Goal: Transaction & Acquisition: Purchase product/service

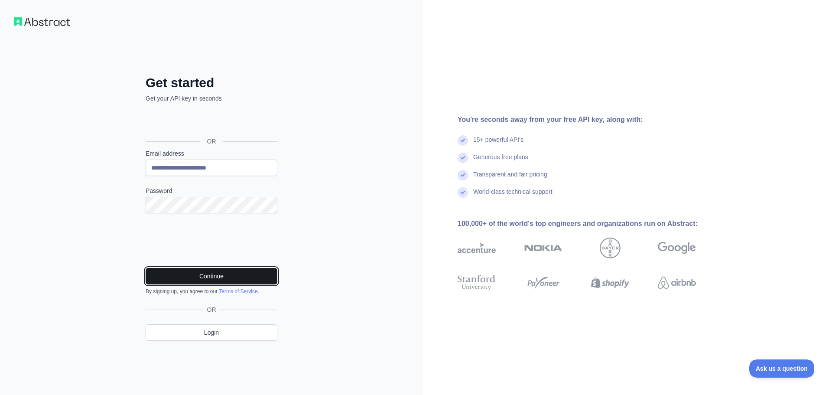
click at [214, 276] on button "Continue" at bounding box center [212, 276] width 132 height 16
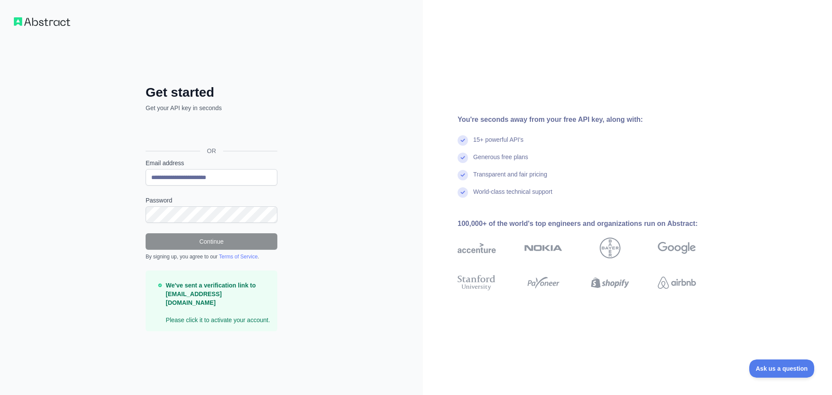
click at [52, 21] on img at bounding box center [42, 21] width 56 height 9
click at [785, 372] on button "Ask us a question" at bounding box center [777, 367] width 65 height 18
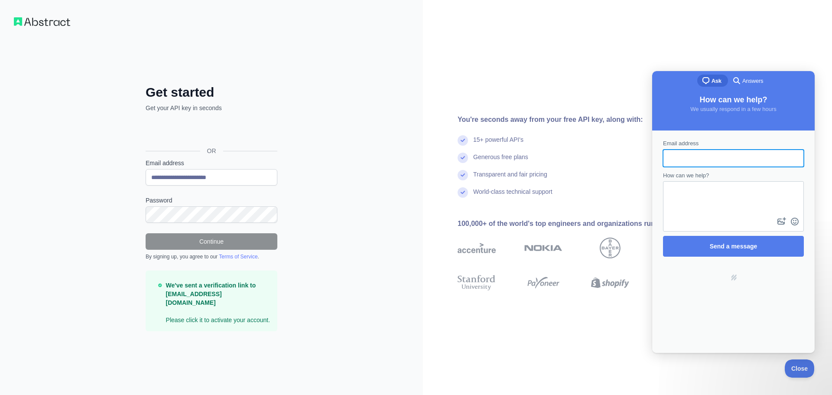
click at [804, 34] on div "You're seconds away from your free API key, along with: 15+ powerful API's Gene…" at bounding box center [627, 197] width 409 height 395
click at [797, 361] on button "Close" at bounding box center [797, 367] width 29 height 18
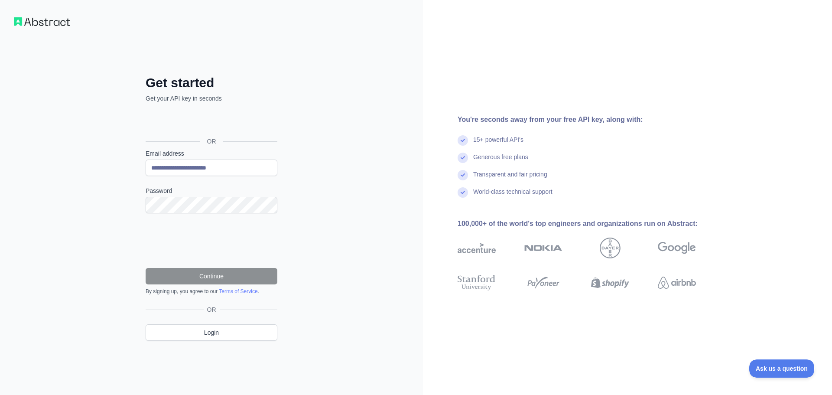
click at [194, 193] on label "Password" at bounding box center [212, 190] width 132 height 9
click at [43, 19] on img at bounding box center [42, 21] width 56 height 9
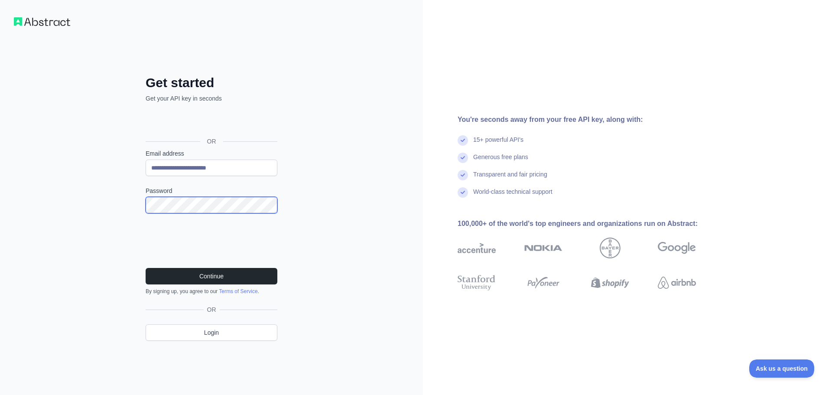
click at [146, 268] on button "Continue" at bounding box center [212, 276] width 132 height 16
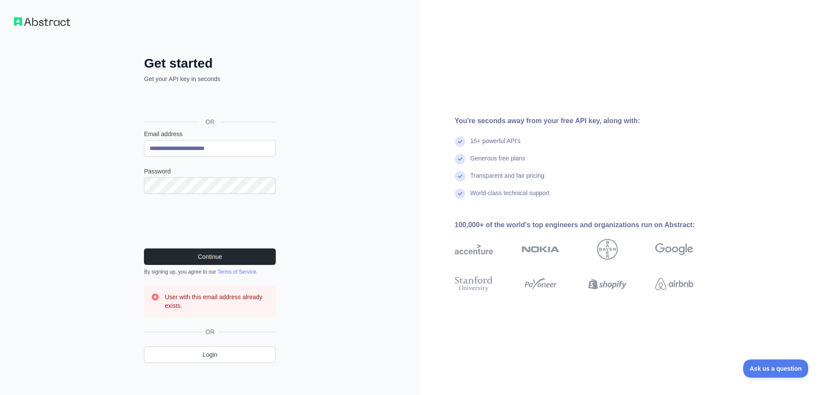
click at [184, 308] on h3 "User with this email address already exists." at bounding box center [217, 301] width 104 height 17
click at [178, 309] on div at bounding box center [178, 309] width 0 height 0
click at [301, 394] on div "Close" at bounding box center [413, 395] width 826 height 0
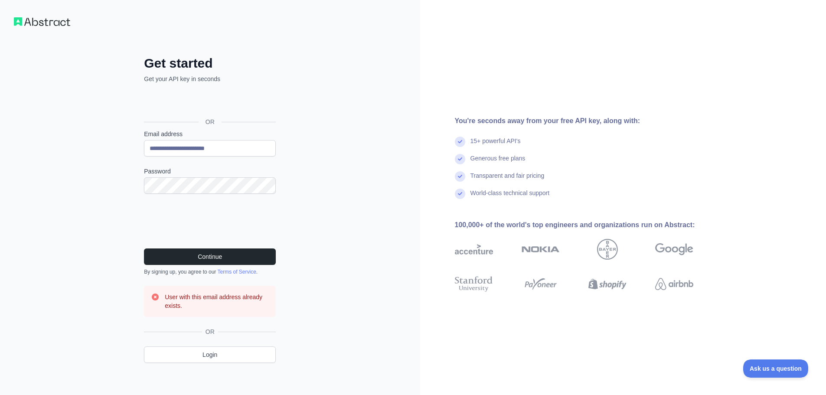
click at [188, 60] on h2 "Get started" at bounding box center [210, 63] width 132 height 16
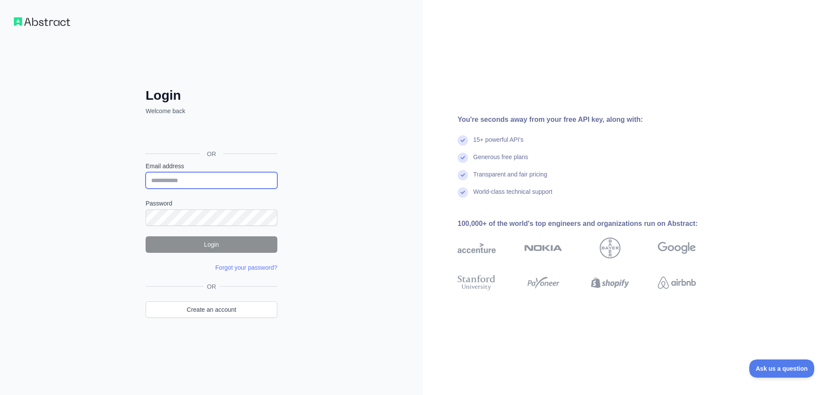
click at [212, 178] on input "Email address" at bounding box center [212, 180] width 132 height 16
type input "**********"
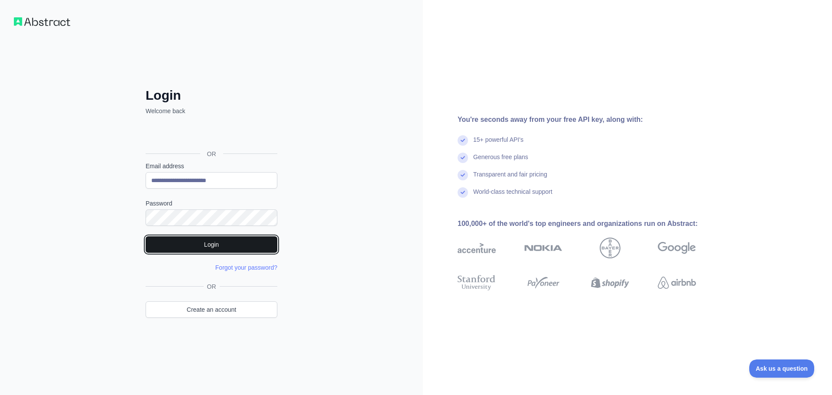
click at [177, 241] on button "Login" at bounding box center [212, 244] width 132 height 16
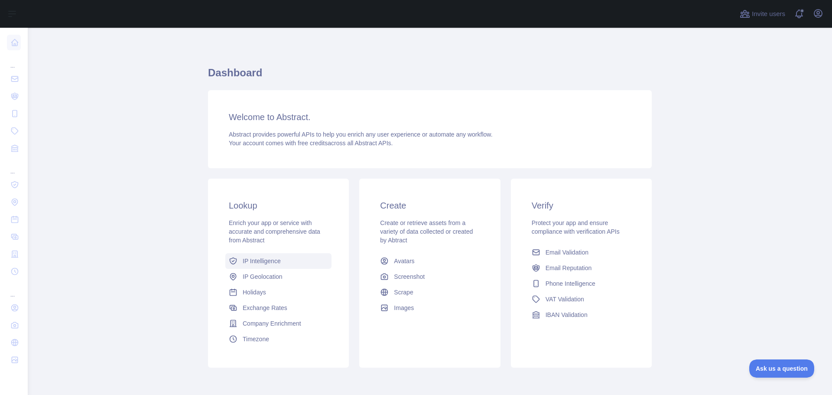
click at [272, 258] on span "IP Intelligence" at bounding box center [262, 261] width 38 height 9
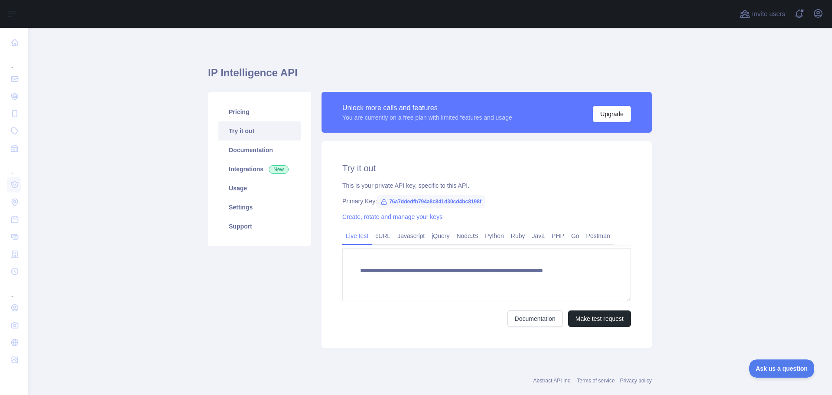
type textarea "**********"
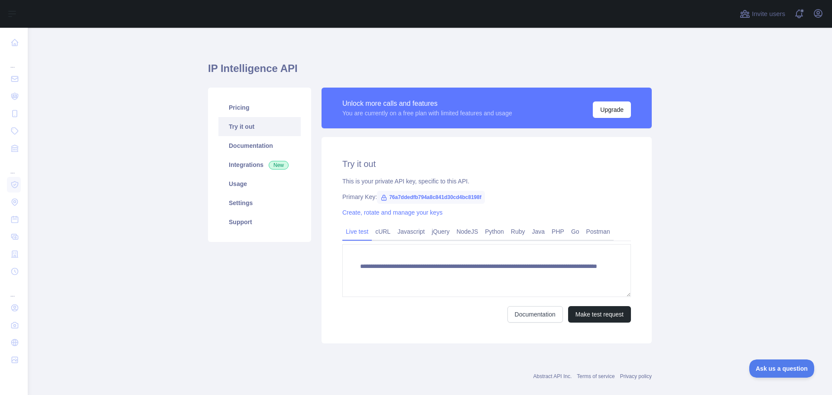
scroll to position [17, 0]
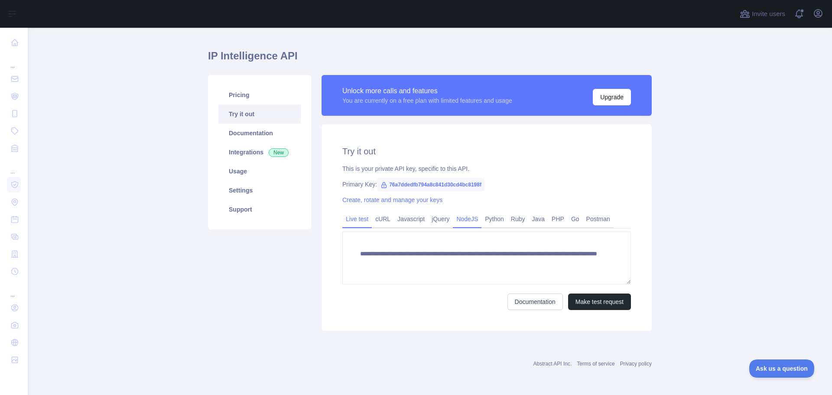
click at [465, 222] on link "NodeJS" at bounding box center [467, 219] width 29 height 14
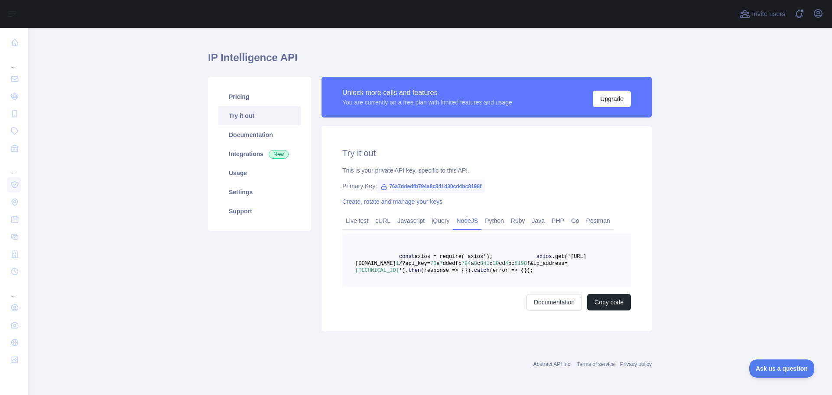
scroll to position [0, 0]
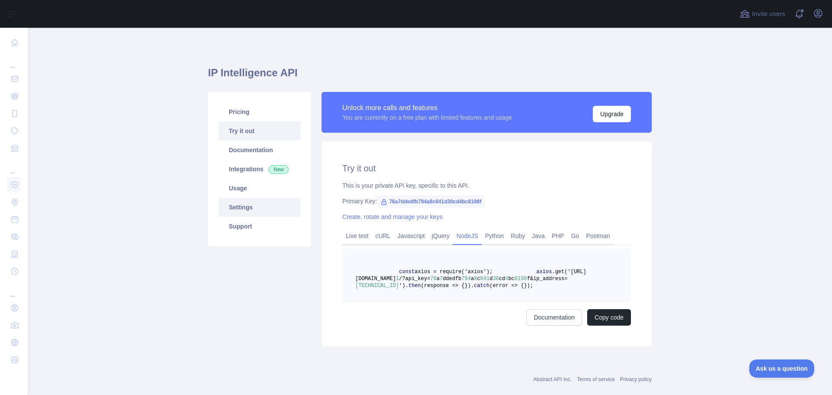
click at [258, 207] on link "Settings" at bounding box center [259, 207] width 82 height 19
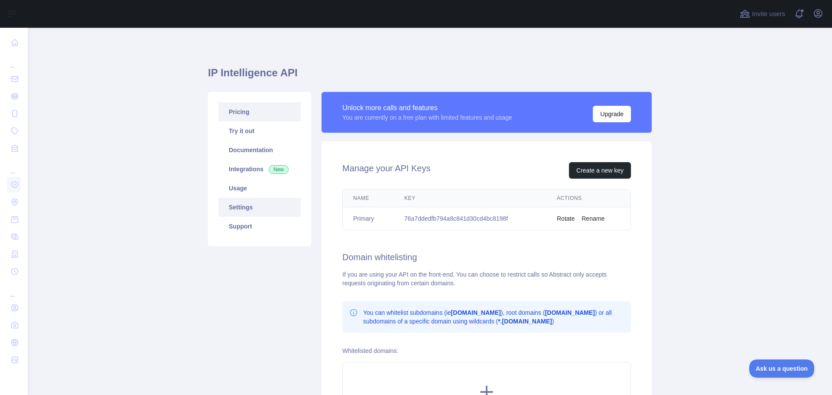
click at [249, 115] on link "Pricing" at bounding box center [259, 111] width 82 height 19
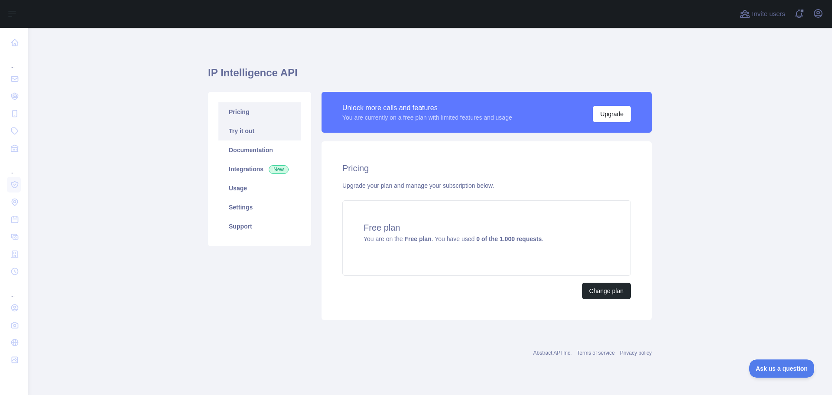
click at [261, 136] on link "Try it out" at bounding box center [259, 130] width 82 height 19
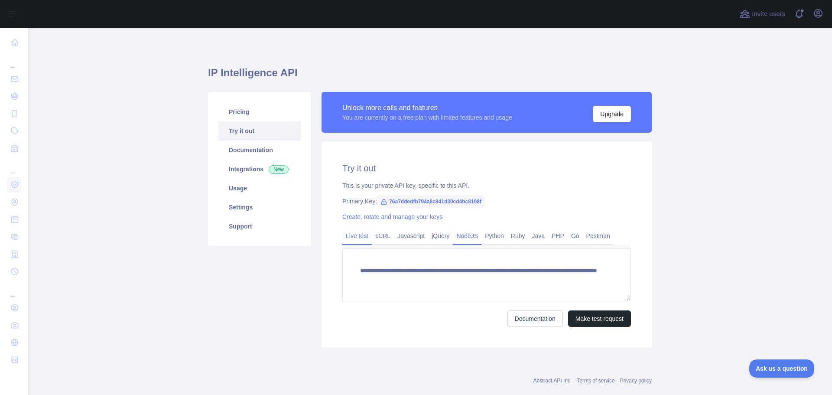
click at [464, 239] on link "NodeJS" at bounding box center [467, 236] width 29 height 14
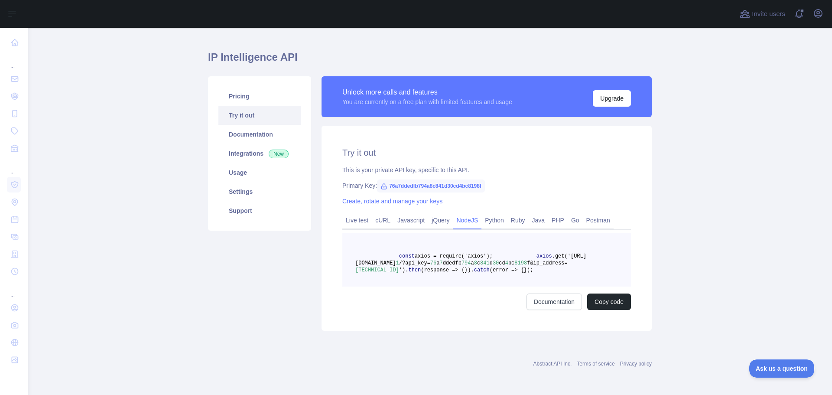
scroll to position [43, 0]
click at [481, 213] on link "Python" at bounding box center [494, 220] width 26 height 14
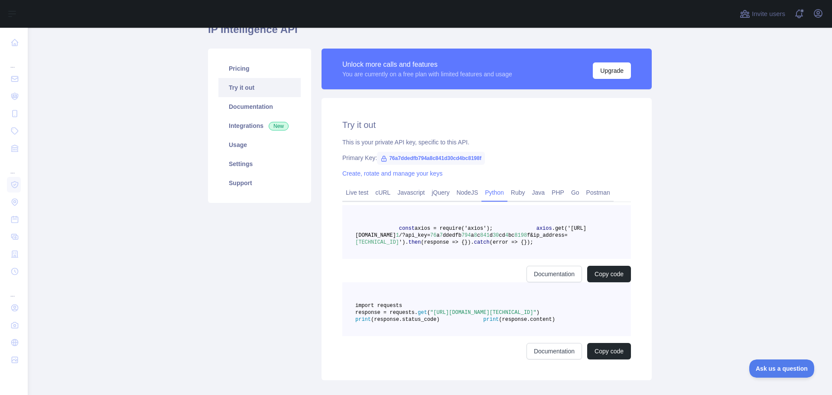
scroll to position [36, 0]
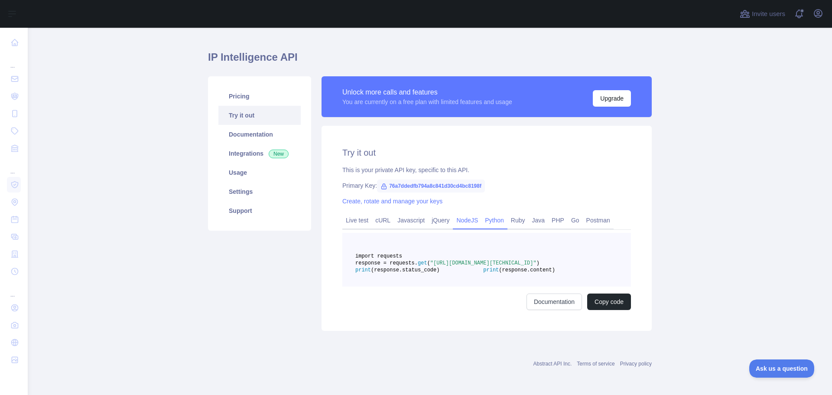
click at [461, 213] on link "NodeJS" at bounding box center [467, 220] width 29 height 14
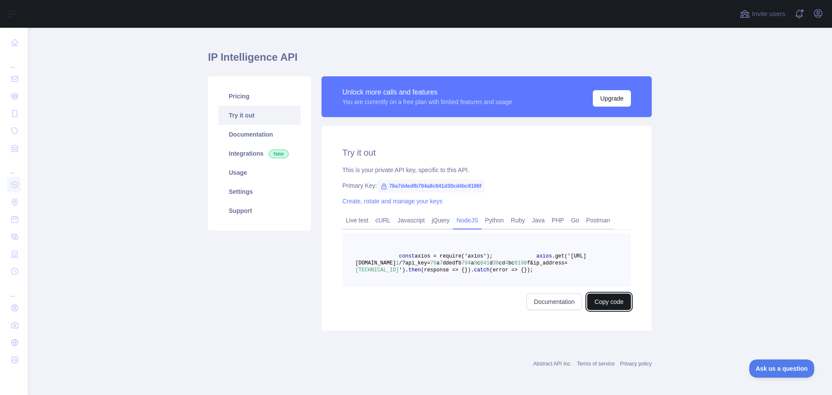
click at [624, 309] on button "Copy code" at bounding box center [609, 301] width 44 height 16
click at [267, 163] on link "Usage" at bounding box center [259, 172] width 82 height 19
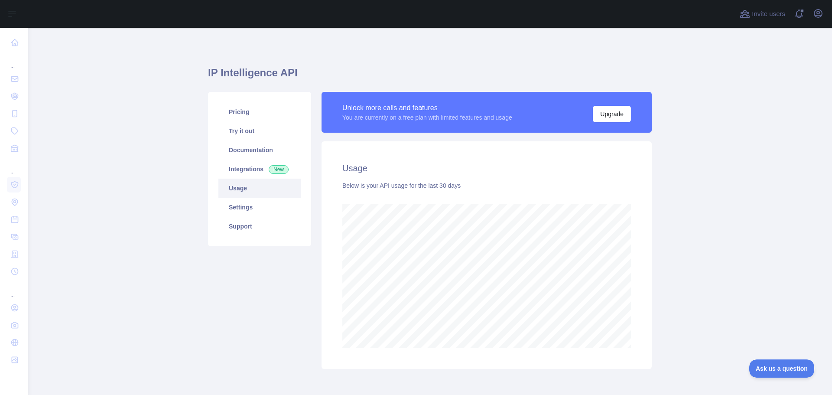
scroll to position [38, 0]
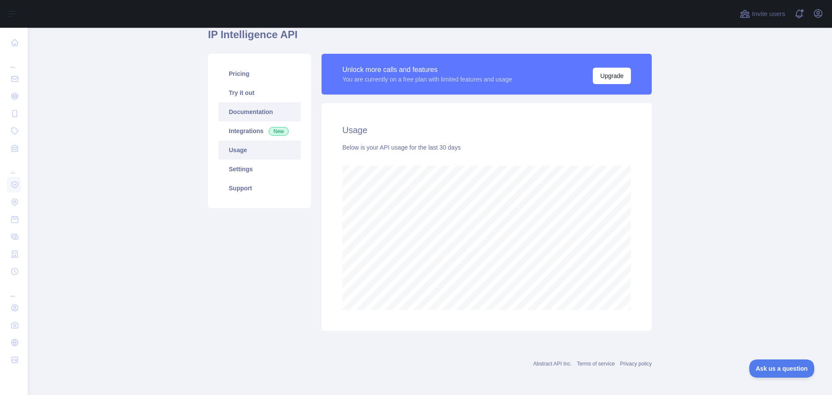
click at [249, 120] on link "Documentation" at bounding box center [259, 111] width 82 height 19
click at [239, 125] on link "Integrations New" at bounding box center [259, 130] width 82 height 19
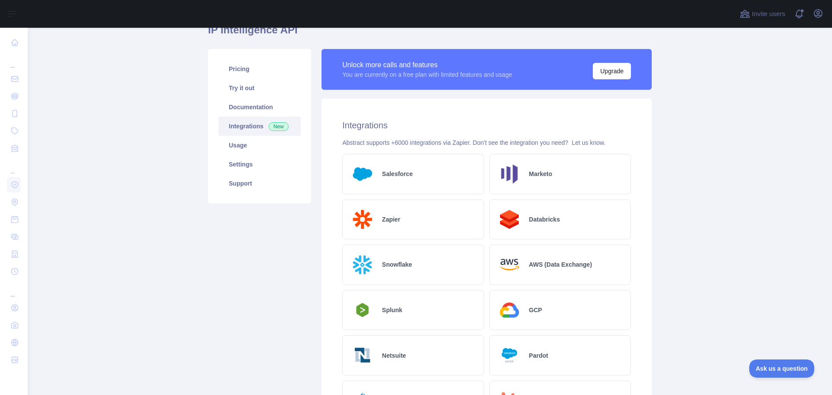
scroll to position [43, 0]
click at [265, 150] on link "Usage" at bounding box center [259, 144] width 82 height 19
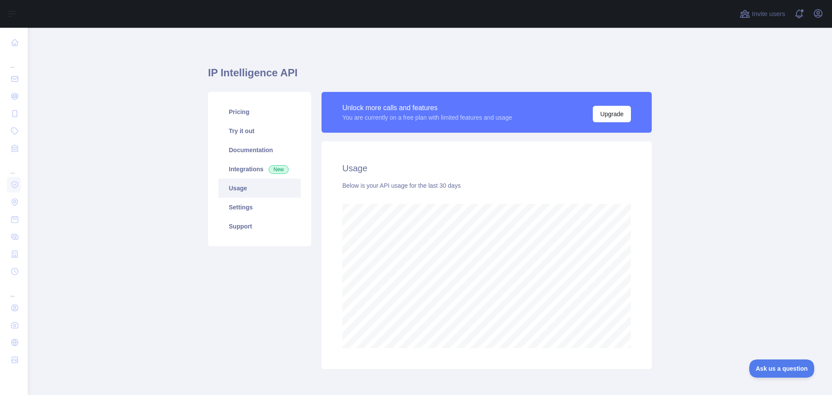
scroll to position [367, 798]
click at [235, 204] on link "Settings" at bounding box center [259, 207] width 82 height 19
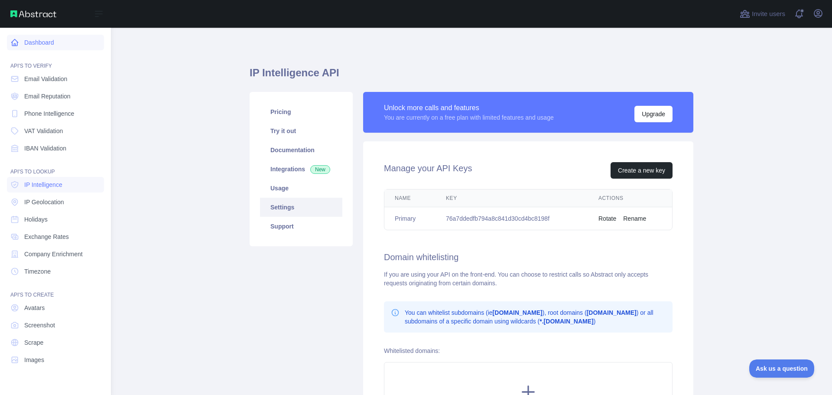
click at [43, 43] on link "Dashboard" at bounding box center [55, 43] width 97 height 16
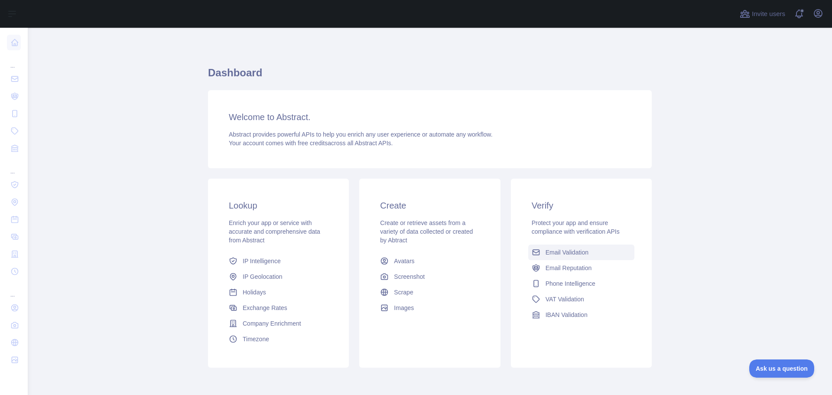
click at [561, 255] on span "Email Validation" at bounding box center [567, 252] width 43 height 9
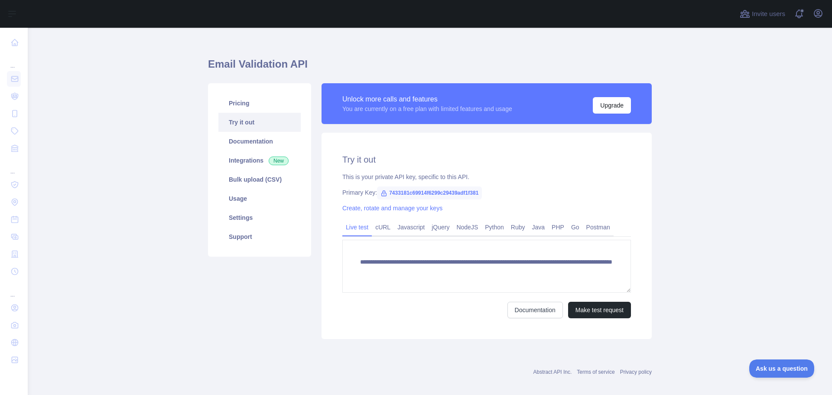
scroll to position [17, 0]
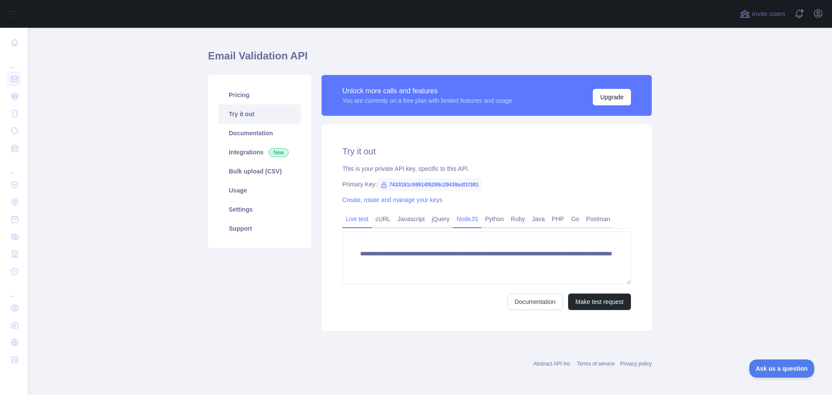
click at [461, 223] on link "NodeJS" at bounding box center [467, 219] width 29 height 14
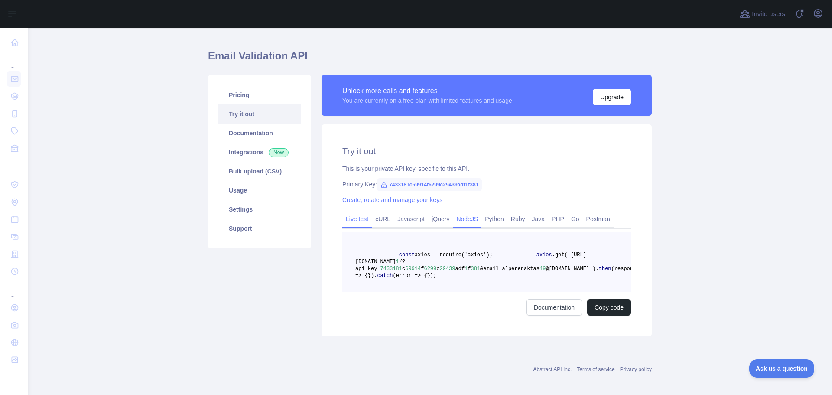
click at [342, 214] on link "Live test" at bounding box center [356, 219] width 29 height 14
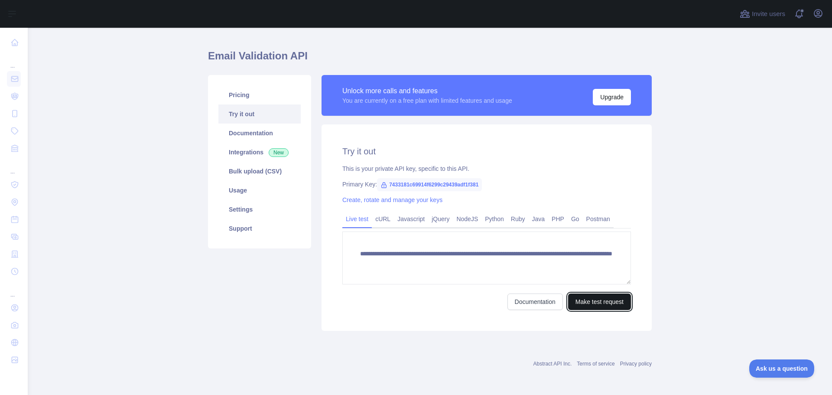
click at [614, 303] on button "Make test request" at bounding box center [599, 301] width 63 height 16
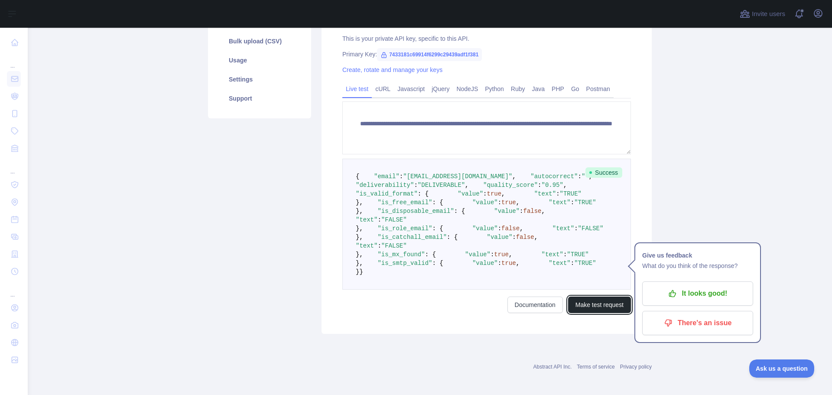
scroll to position [277, 0]
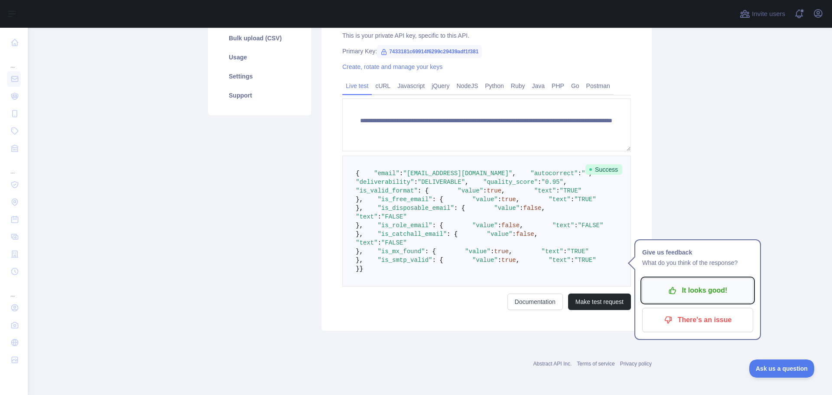
click at [696, 278] on button "It looks good!" at bounding box center [697, 290] width 111 height 24
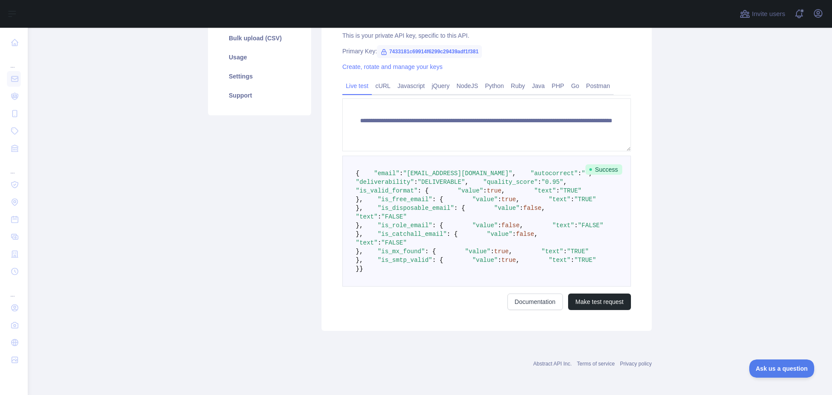
scroll to position [104, 0]
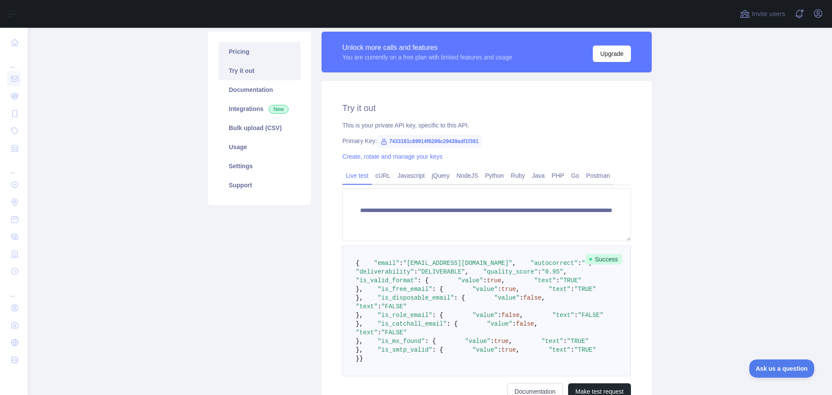
click at [264, 58] on link "Pricing" at bounding box center [259, 51] width 82 height 19
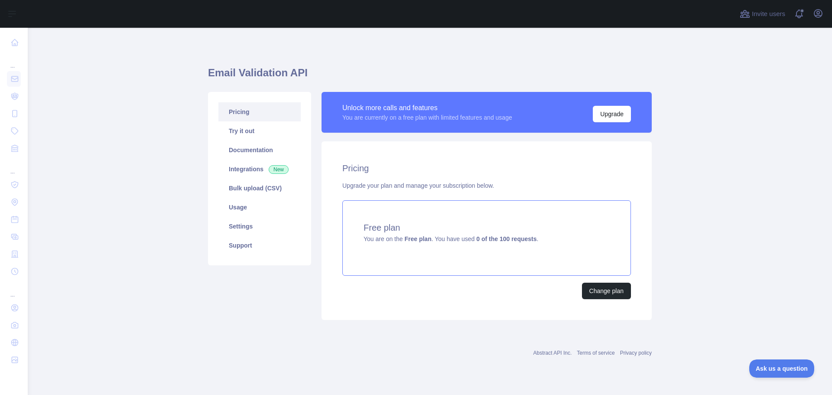
click at [461, 247] on div "Free plan You are on the Free plan . You have used 0 of the 100 requests ." at bounding box center [486, 237] width 289 height 75
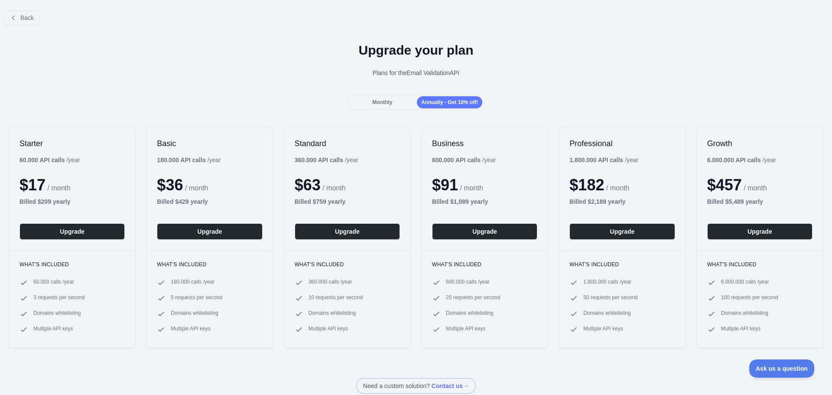
click at [377, 103] on span "Monthly" at bounding box center [382, 102] width 20 height 6
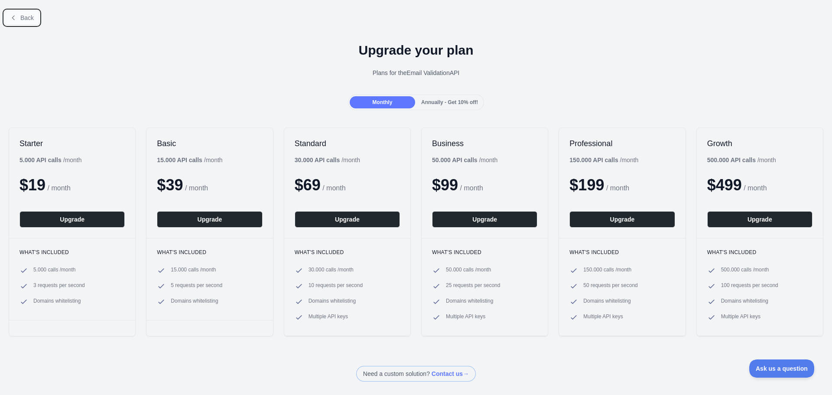
click at [12, 21] on icon at bounding box center [13, 17] width 7 height 7
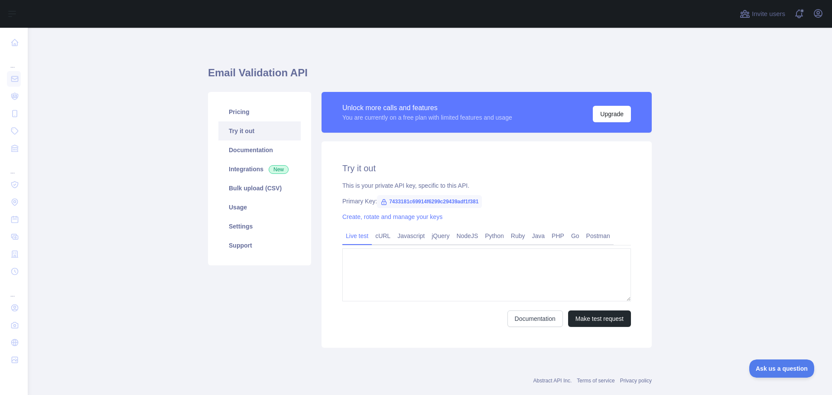
type textarea "**********"
click at [248, 155] on link "Documentation" at bounding box center [259, 149] width 82 height 19
